Goal: Information Seeking & Learning: Learn about a topic

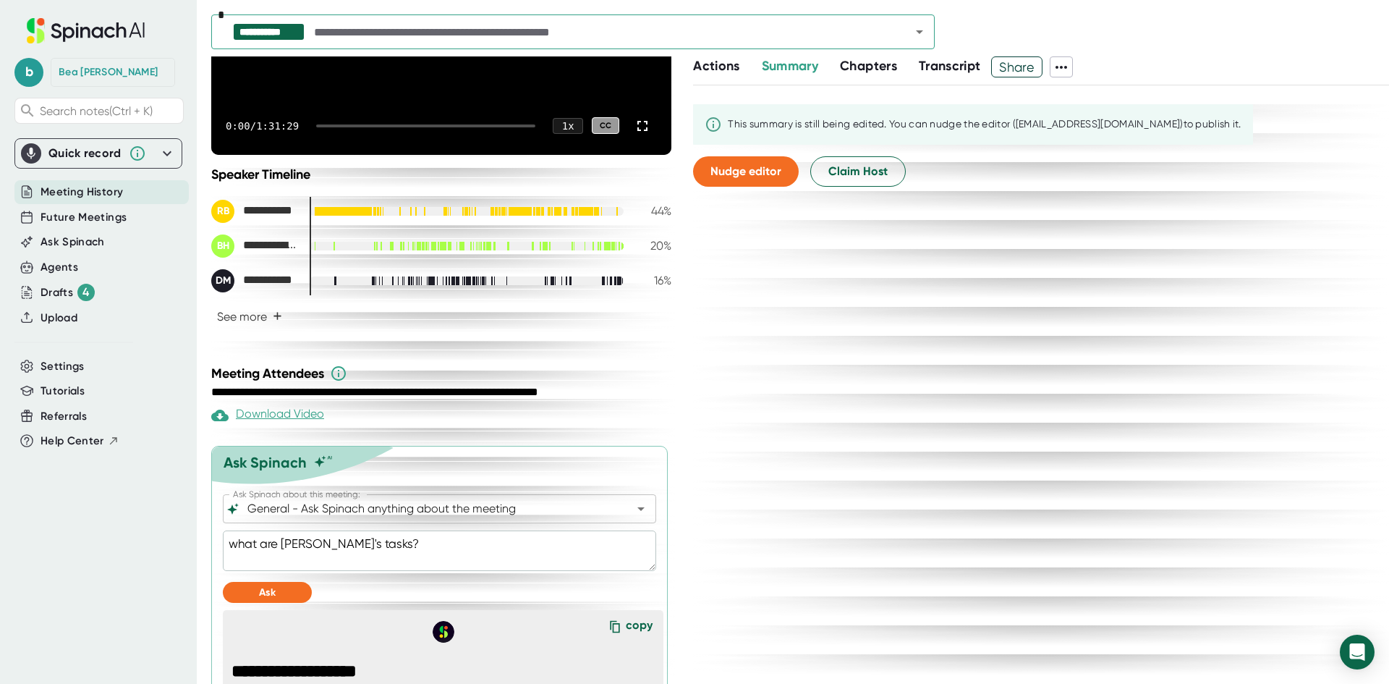
scroll to position [269, 0]
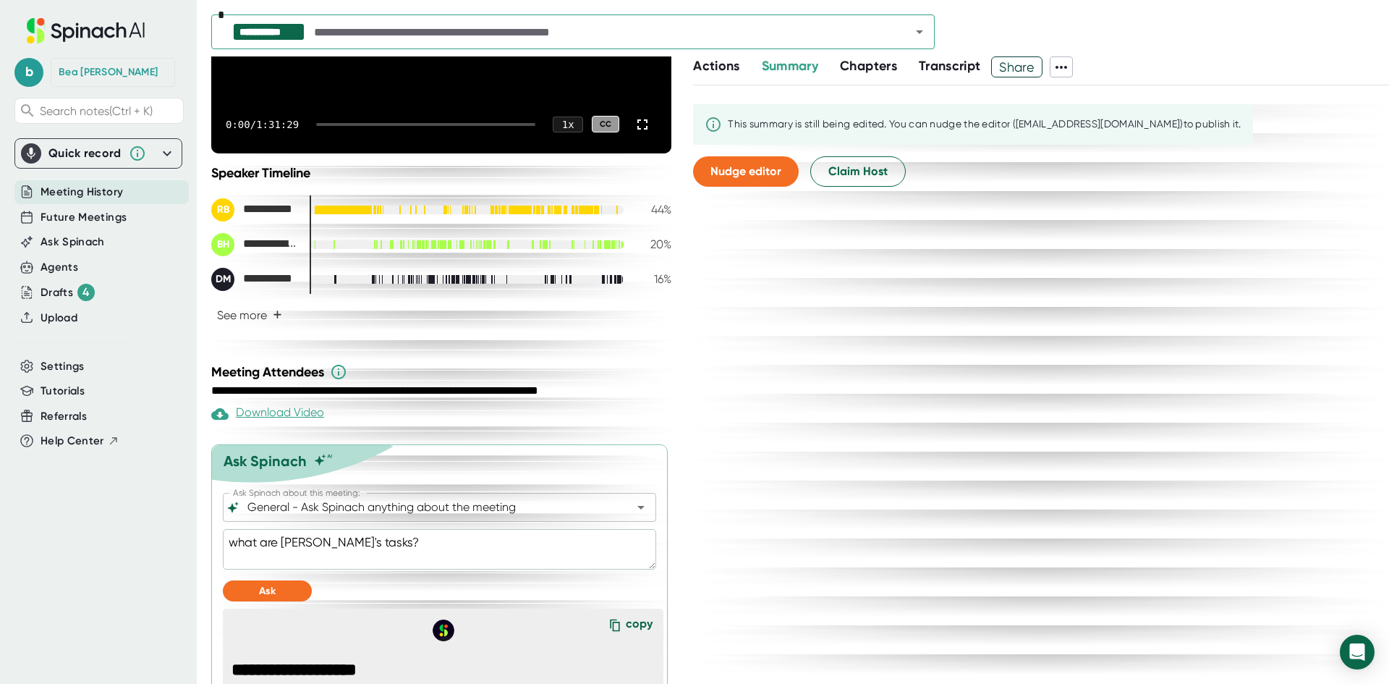
click at [332, 552] on textarea "what are [PERSON_NAME]'s tasks?" at bounding box center [439, 549] width 433 height 41
type textarea "how is the team supposed to handle errors in the interface? what alerts them to…"
click at [231, 594] on button "Ask" at bounding box center [267, 590] width 89 height 21
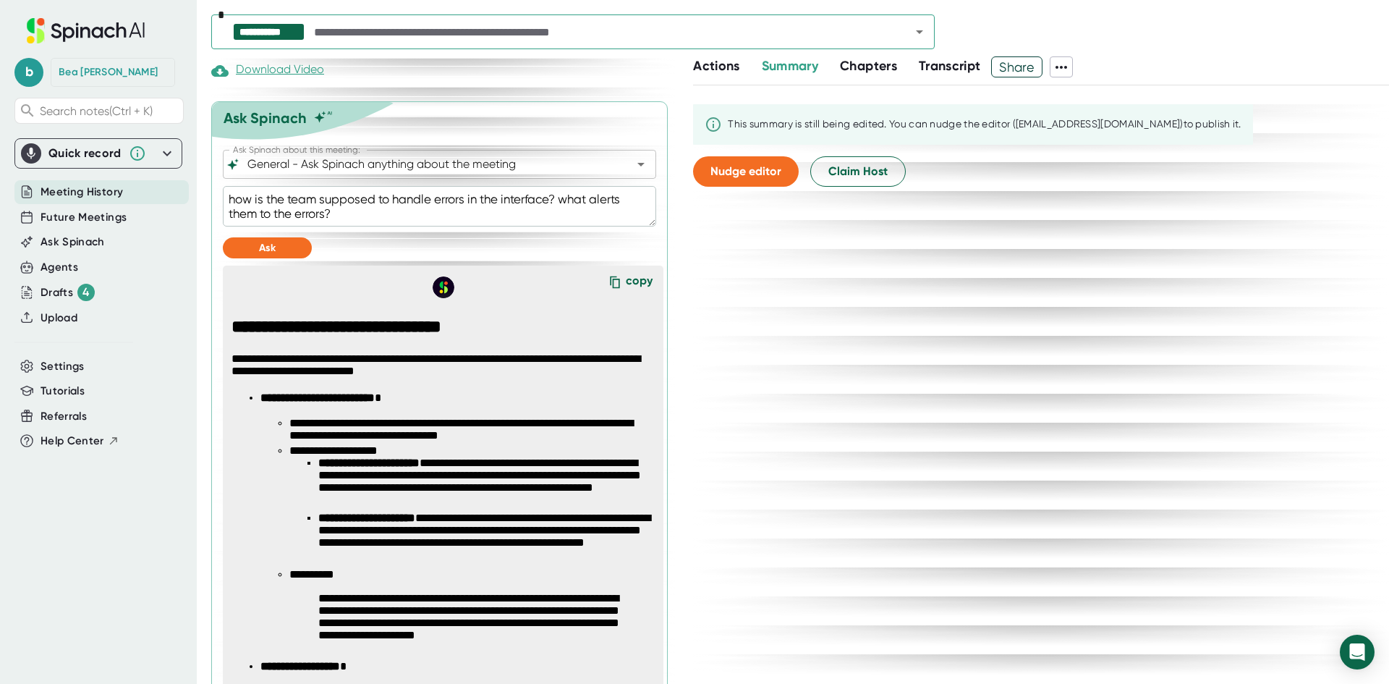
scroll to position [656, 0]
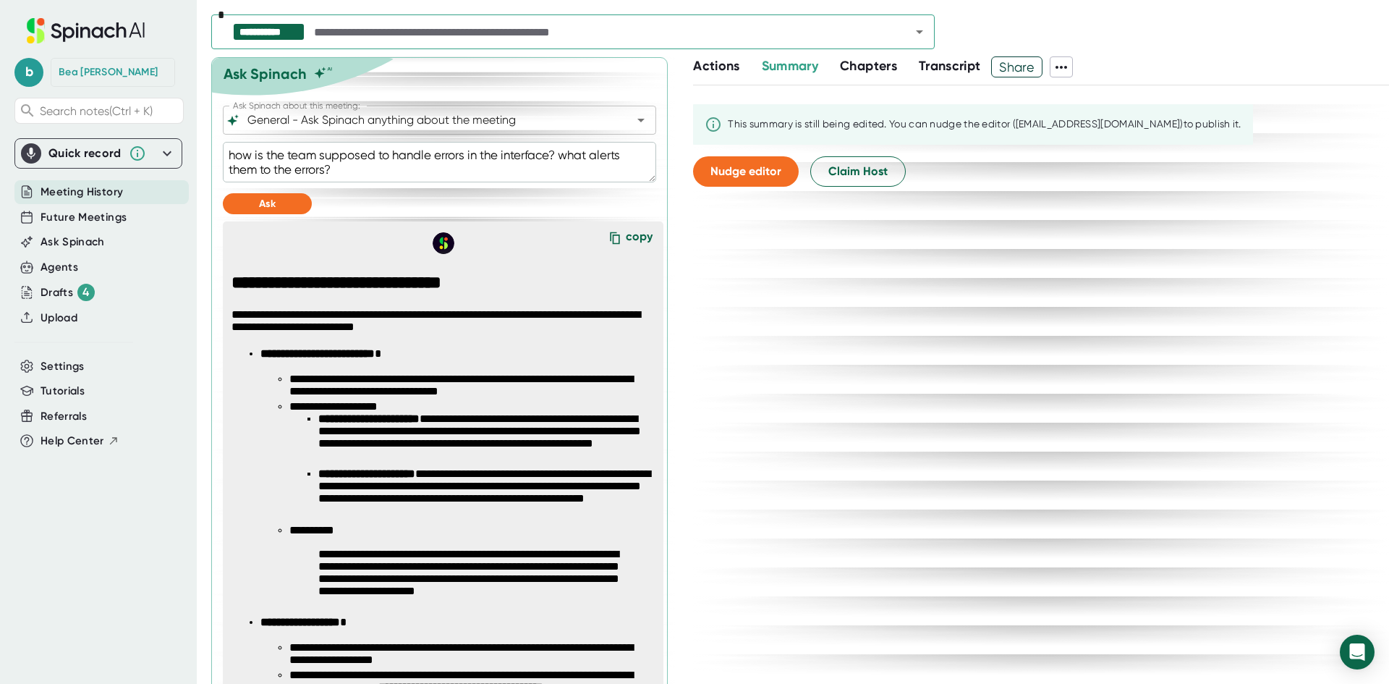
click at [943, 64] on span "Transcript" at bounding box center [950, 66] width 62 height 16
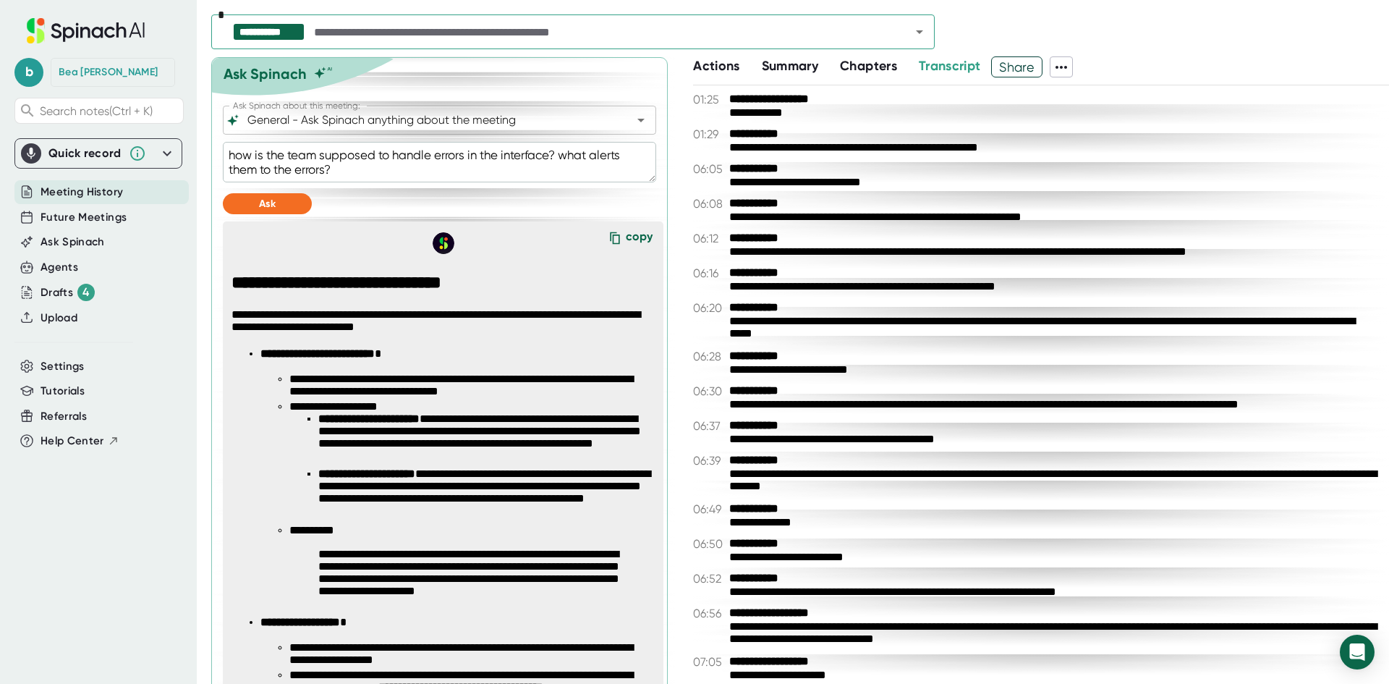
scroll to position [3707, 0]
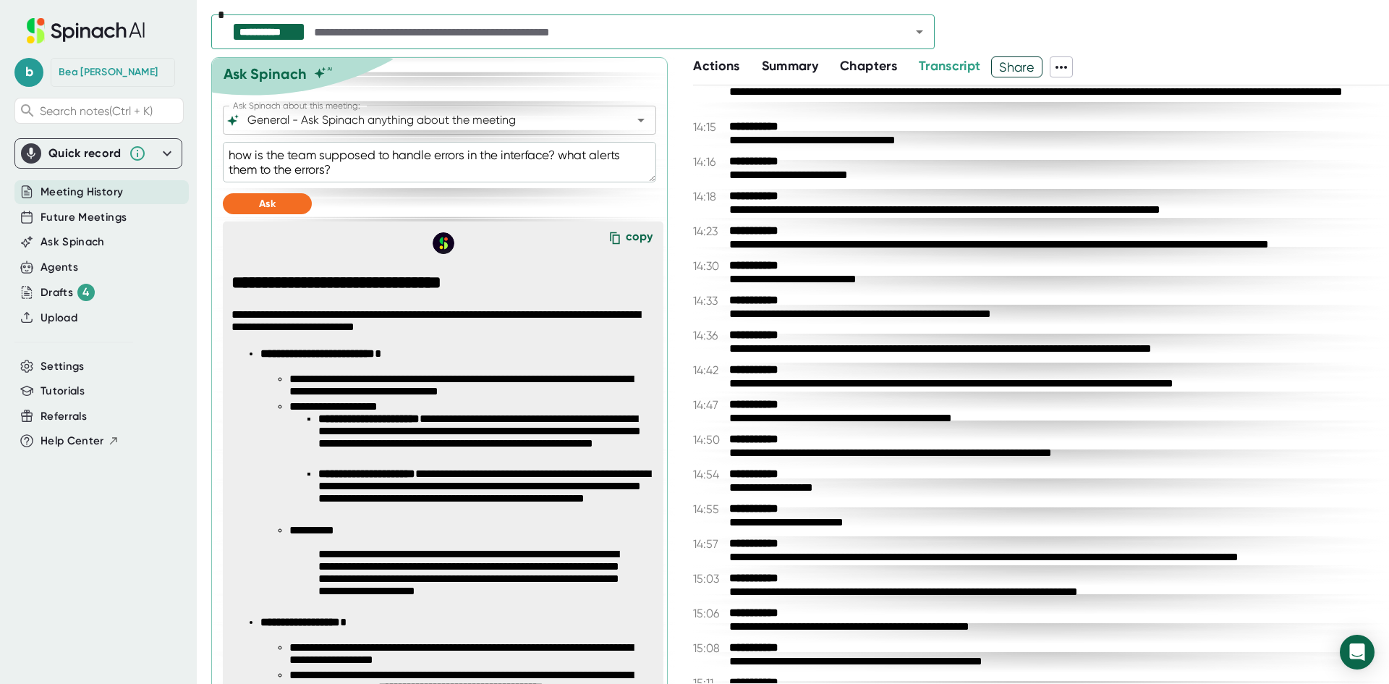
click at [830, 388] on div "**********" at bounding box center [1053, 384] width 649 height 14
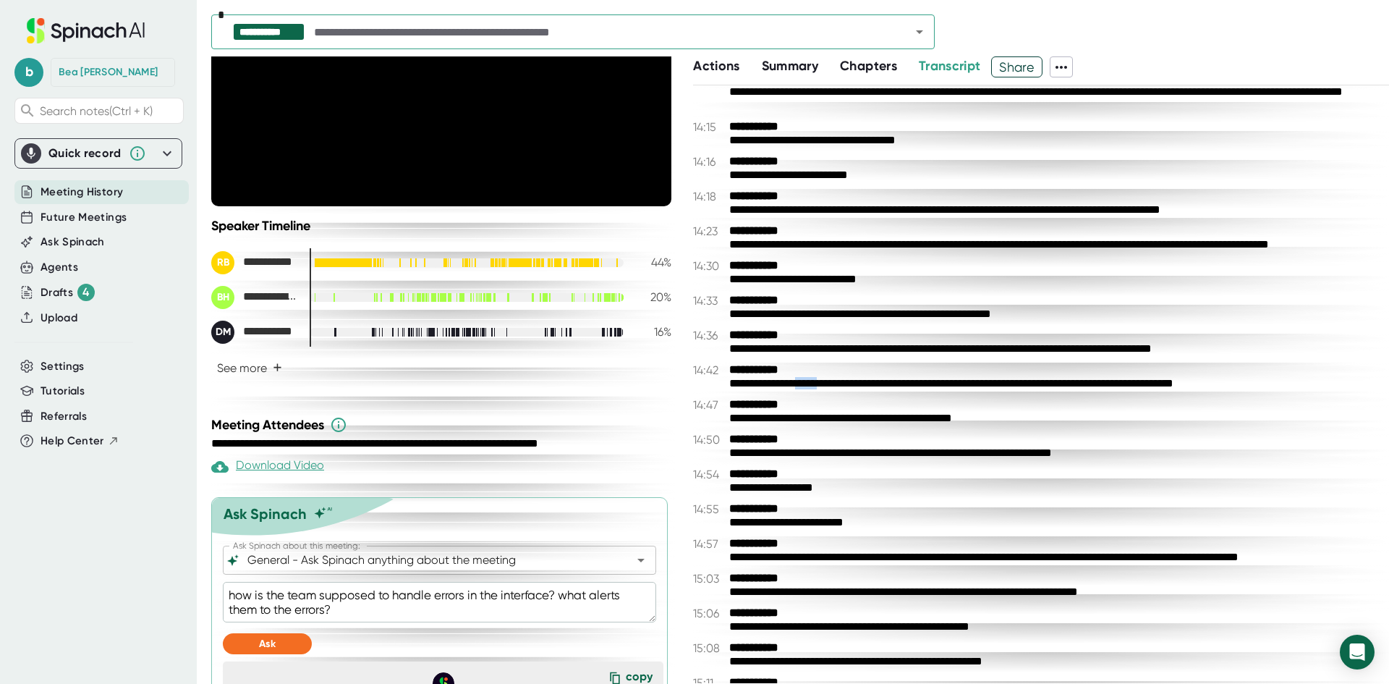
scroll to position [0, 0]
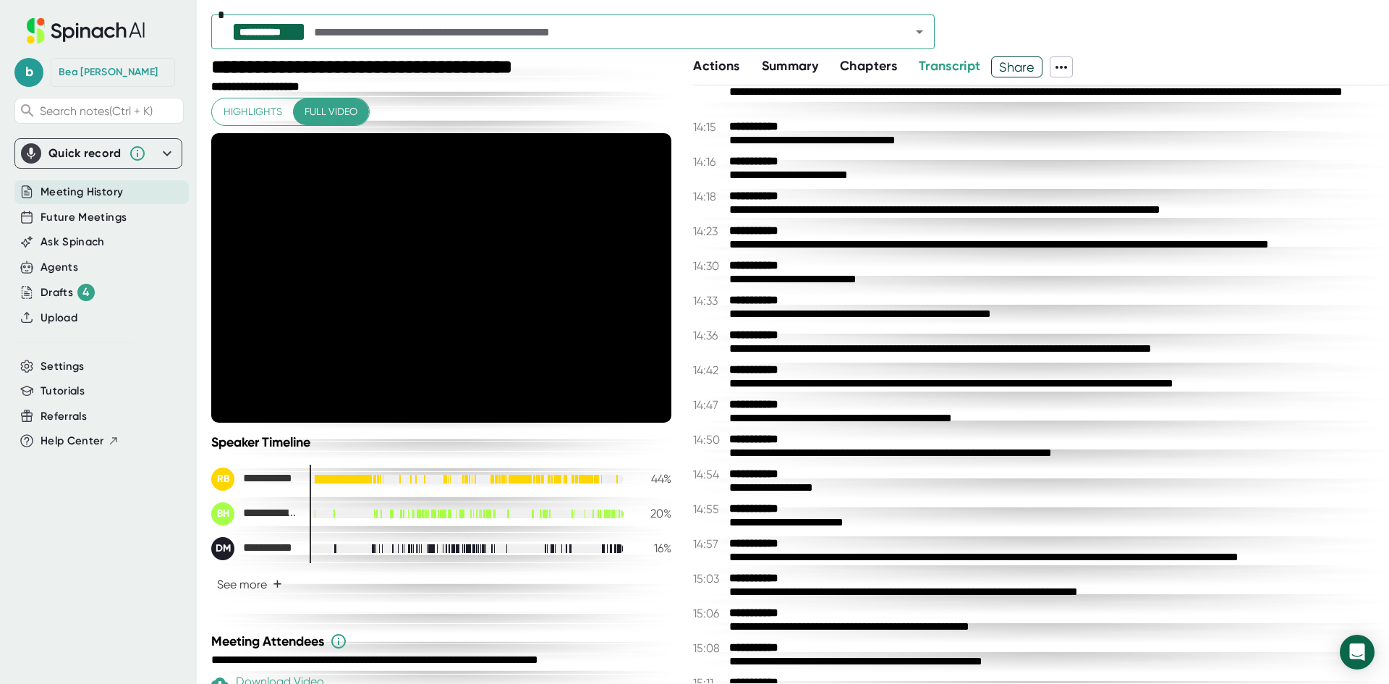
click at [881, 384] on div "**********" at bounding box center [1053, 384] width 649 height 14
drag, startPoint x: 726, startPoint y: 382, endPoint x: 1273, endPoint y: 378, distance: 547.8
click at [1273, 378] on div "**********" at bounding box center [1041, 376] width 696 height 27
drag, startPoint x: 1171, startPoint y: 378, endPoint x: 761, endPoint y: 380, distance: 410.3
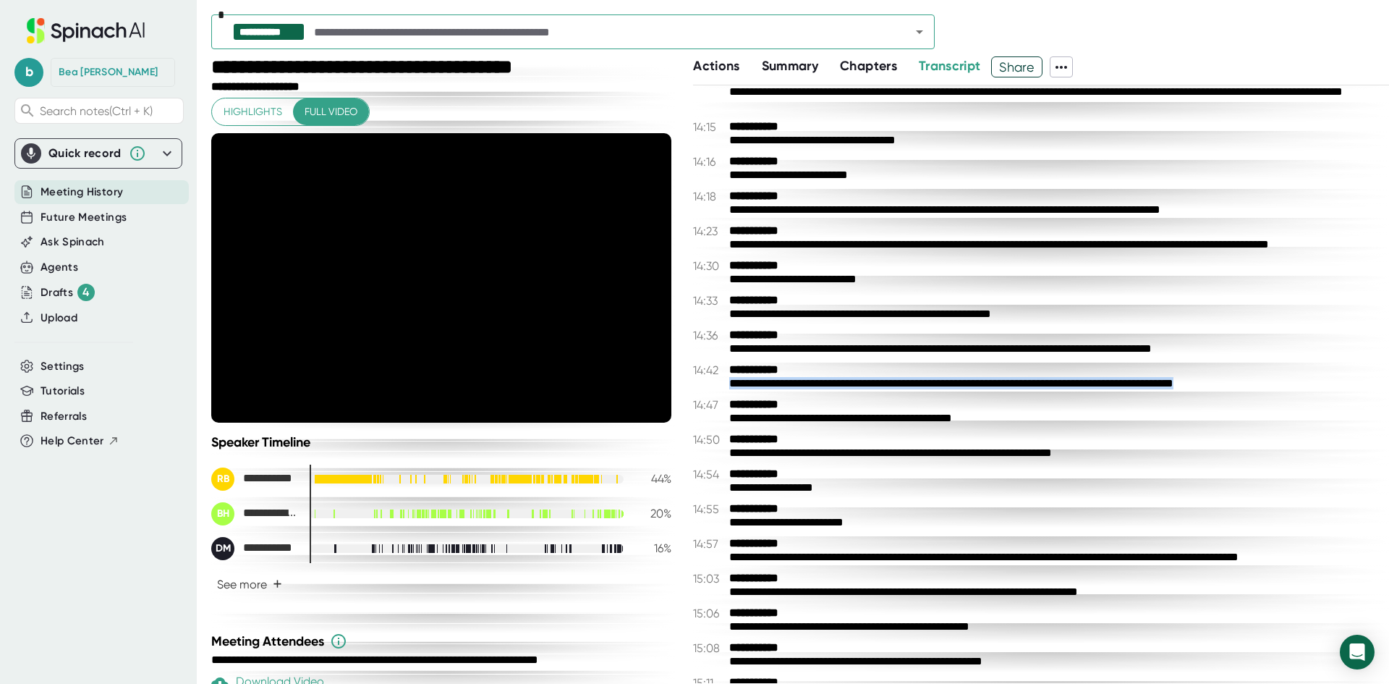
click at [761, 380] on div "**********" at bounding box center [1053, 384] width 649 height 14
click at [328, 477] on div at bounding box center [323, 478] width 16 height 10
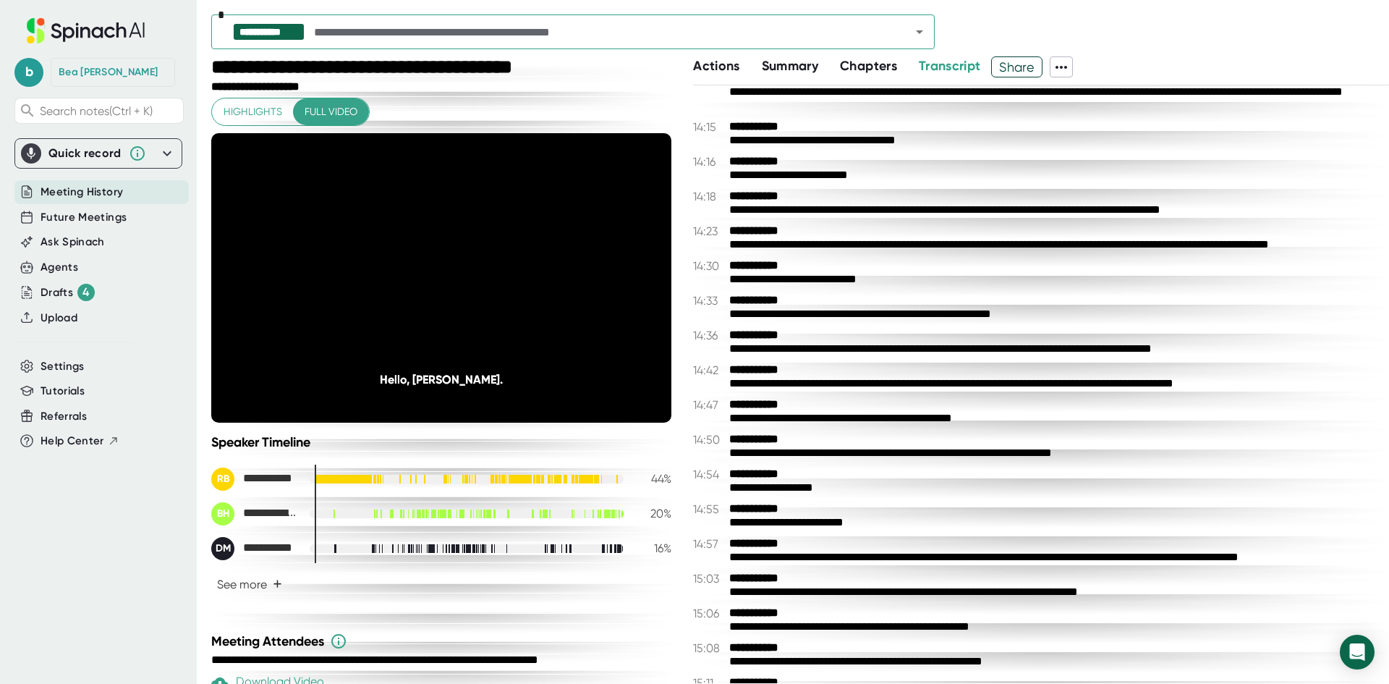
click at [326, 465] on div "**********" at bounding box center [441, 515] width 460 height 163
click at [349, 475] on div at bounding box center [349, 479] width 0 height 9
click at [366, 476] on div at bounding box center [366, 479] width 0 height 9
click at [363, 478] on div at bounding box center [363, 479] width 1 height 9
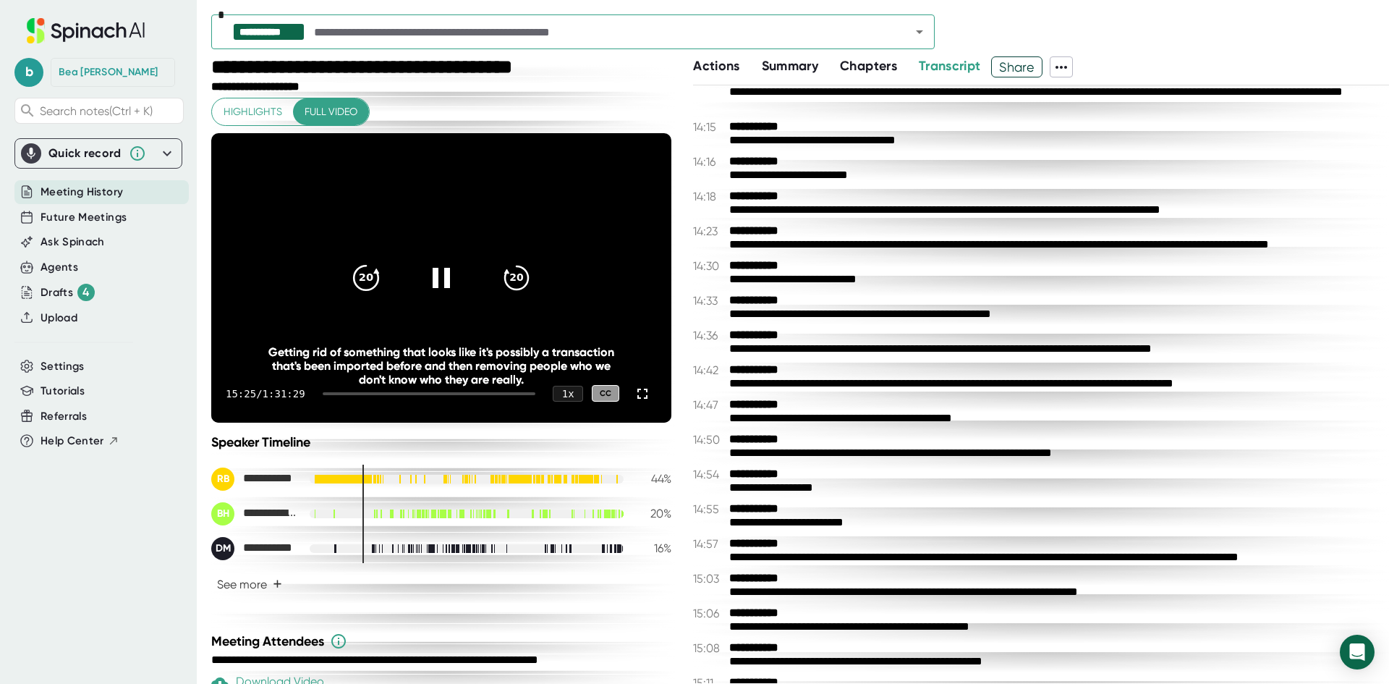
click at [366, 280] on icon "20" at bounding box center [366, 277] width 36 height 36
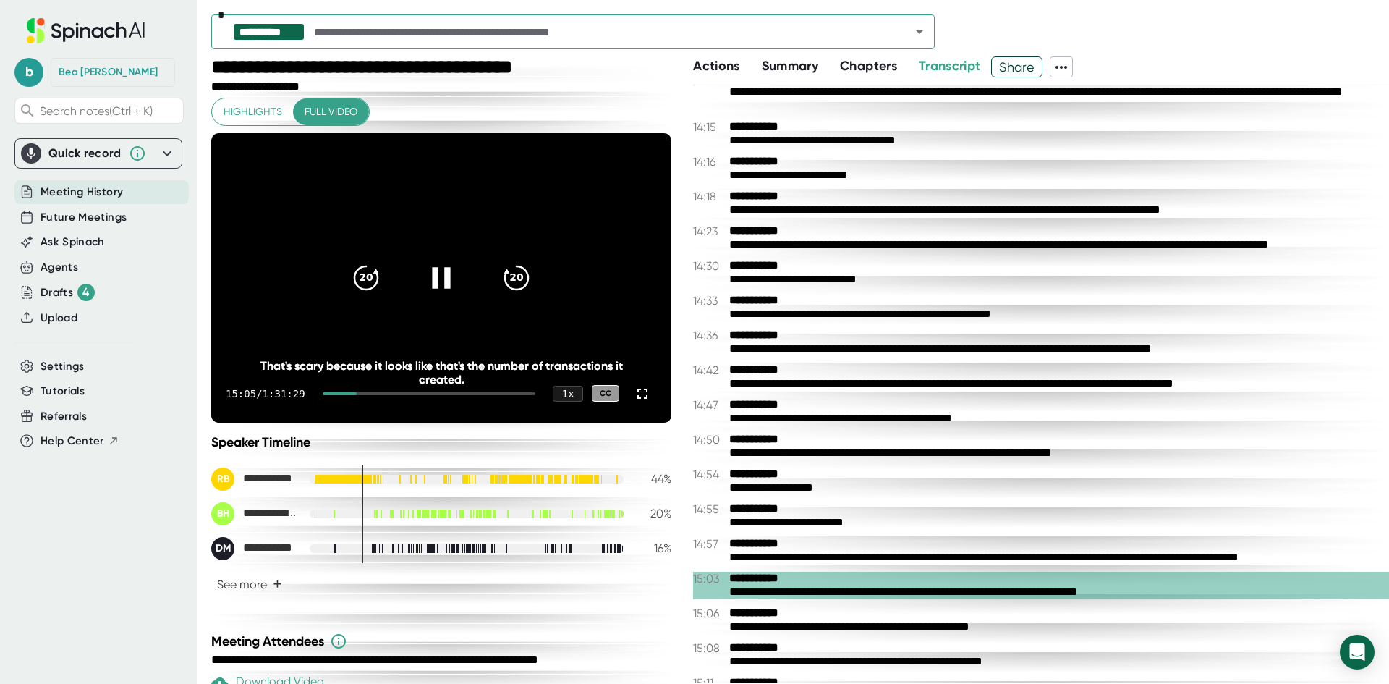
click at [432, 281] on icon at bounding box center [441, 277] width 18 height 21
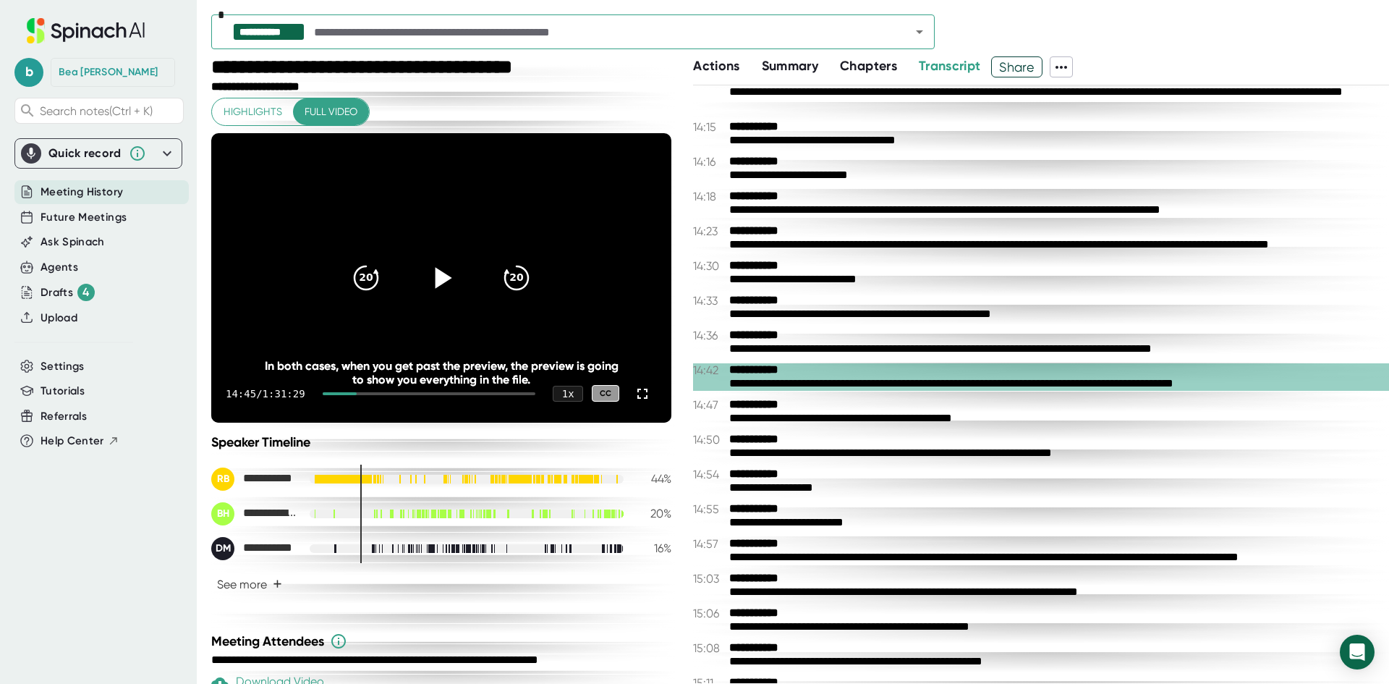
click at [430, 281] on icon at bounding box center [441, 277] width 36 height 36
click at [634, 388] on icon at bounding box center [642, 393] width 17 height 17
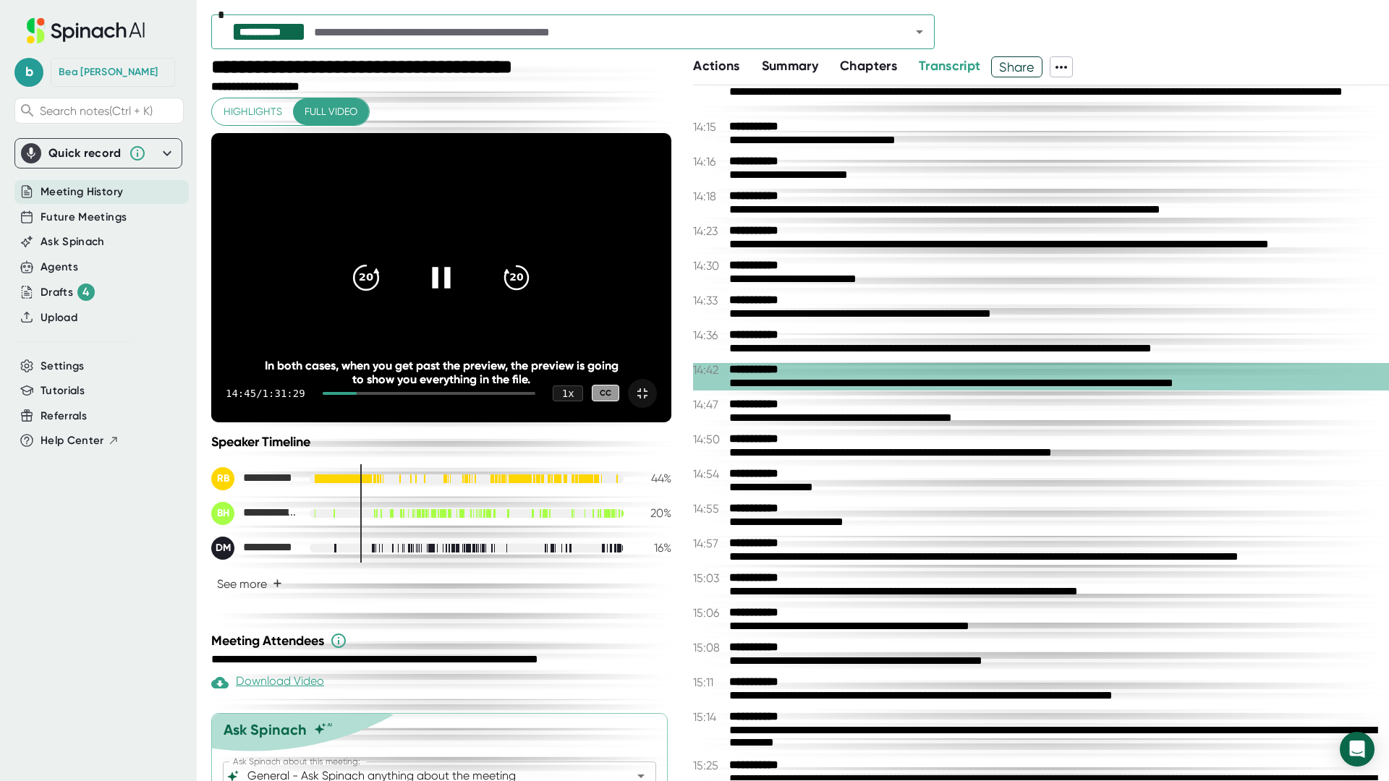
click at [384, 295] on icon "20" at bounding box center [366, 277] width 36 height 36
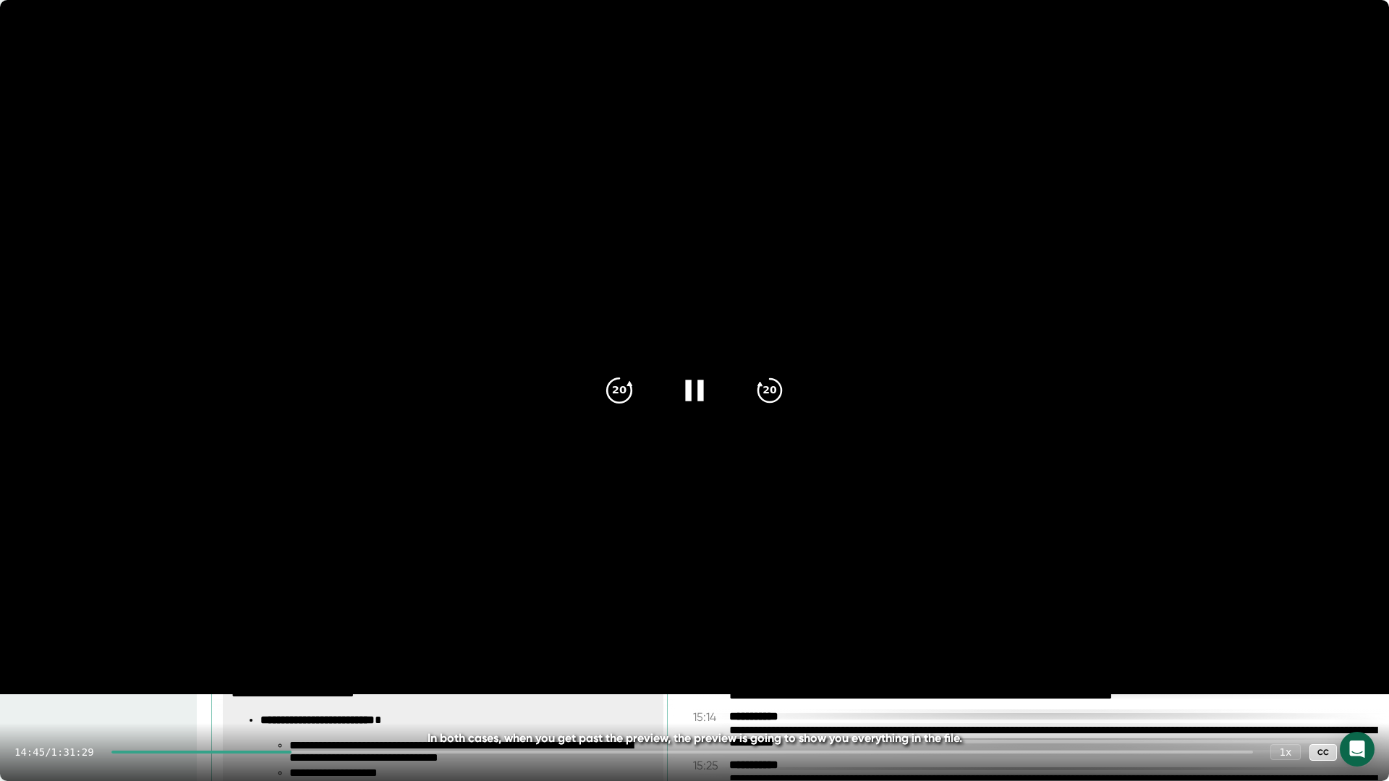
click at [605, 385] on icon "20" at bounding box center [619, 391] width 36 height 36
click at [688, 386] on icon at bounding box center [694, 390] width 18 height 21
drag, startPoint x: 688, startPoint y: 386, endPoint x: 667, endPoint y: 365, distance: 29.2
click at [667, 365] on div "20 20" at bounding box center [694, 391] width 208 height 58
click at [690, 394] on icon at bounding box center [695, 391] width 36 height 36
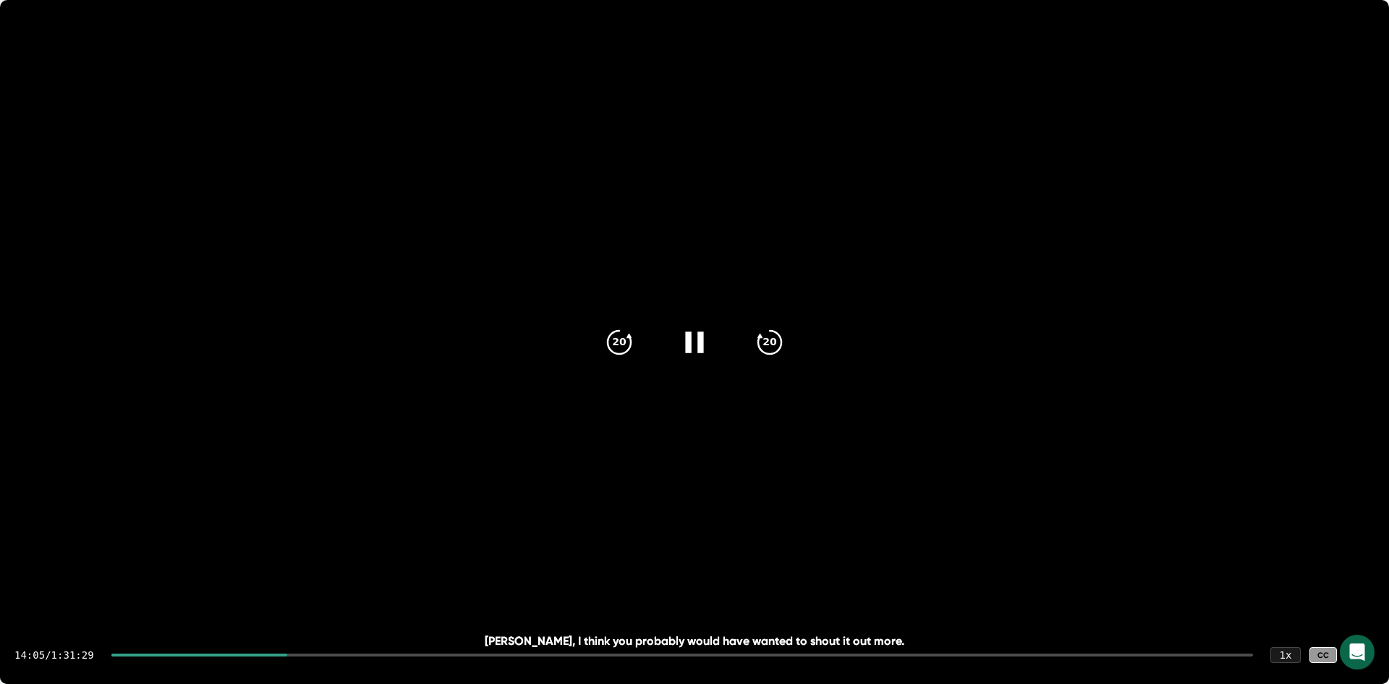
scroll to position [3707, 0]
